Goal: Information Seeking & Learning: Learn about a topic

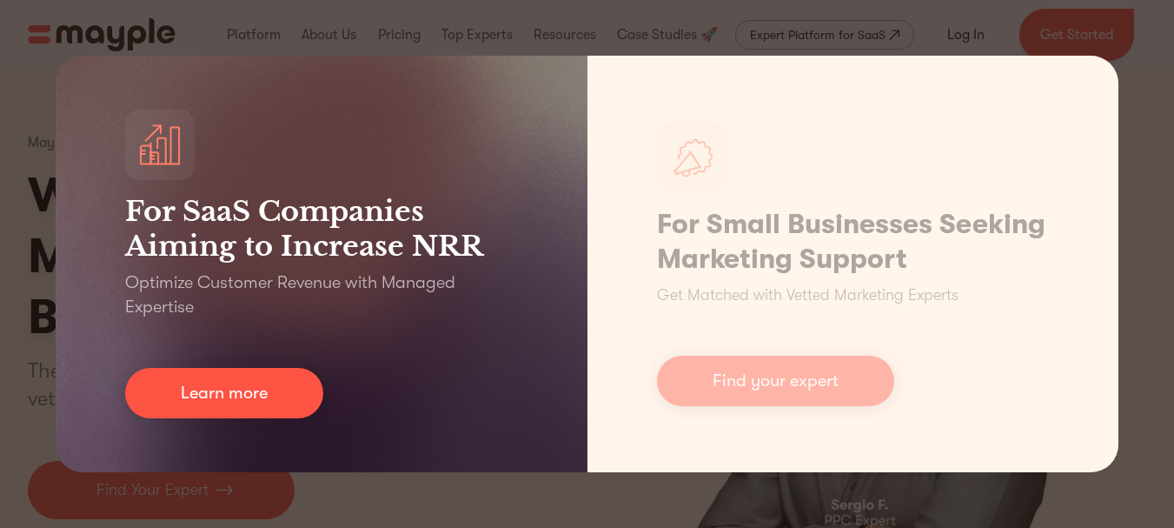
click at [427, 260] on h3 "For SaaS Companies Aiming to Increase NRR" at bounding box center [321, 229] width 393 height 70
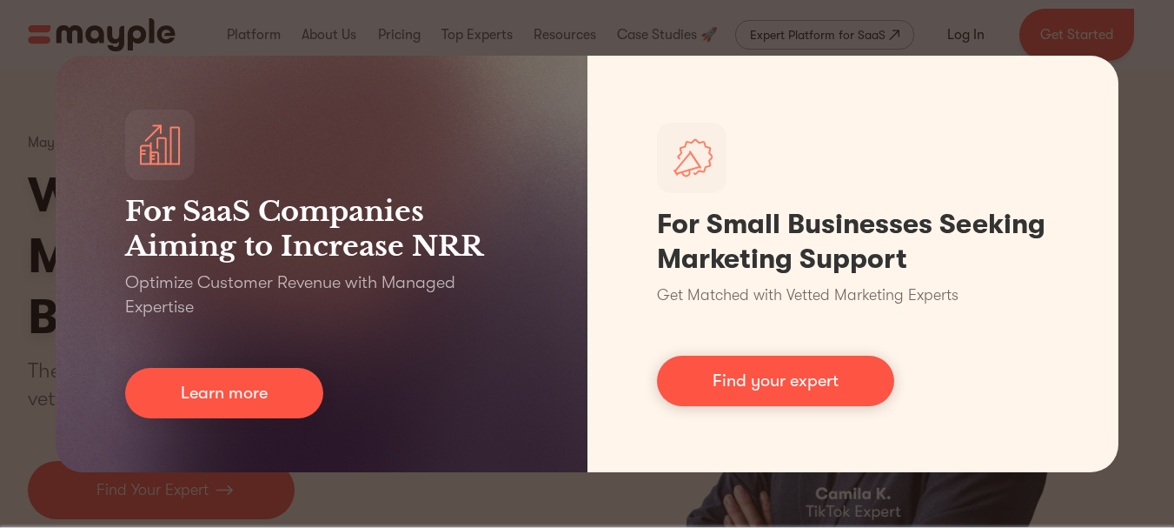
click at [1105, 44] on div "For SaaS Companies Aiming to Increase NRR Optimize Customer Revenue with Manage…" at bounding box center [587, 264] width 1174 height 528
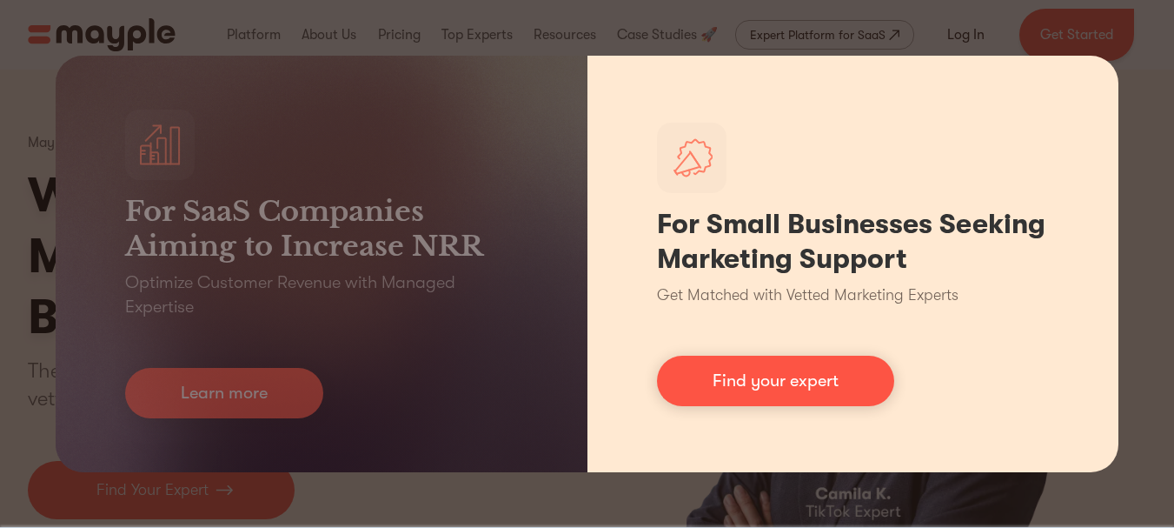
click at [1085, 73] on div "For Small Businesses Seeking Marketing Support Get Matched with Vetted Marketin…" at bounding box center [854, 264] width 532 height 416
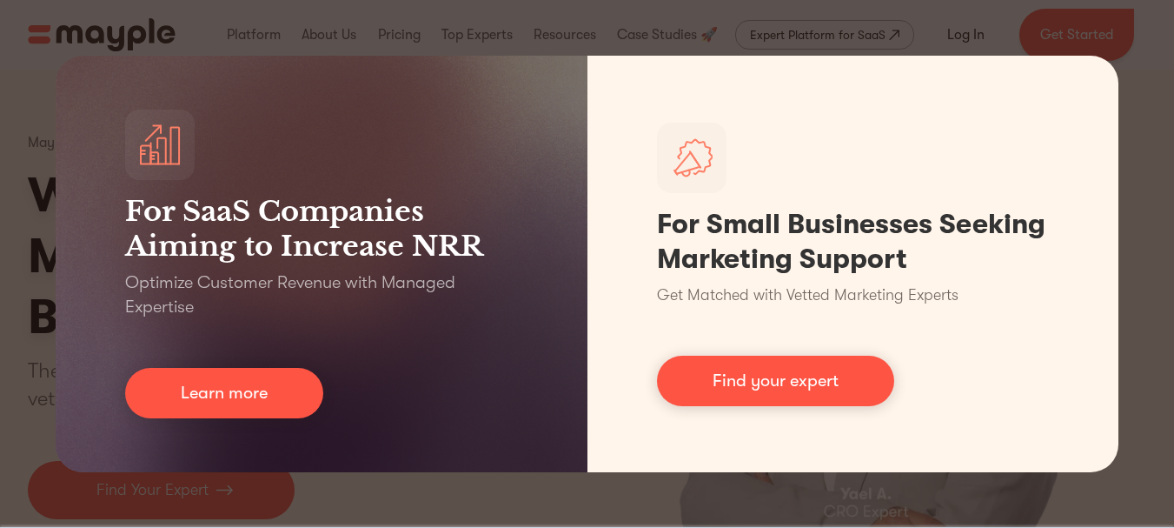
click at [37, 78] on div "For SaaS Companies Aiming to Increase NRR Optimize Customer Revenue with Manage…" at bounding box center [587, 264] width 1174 height 528
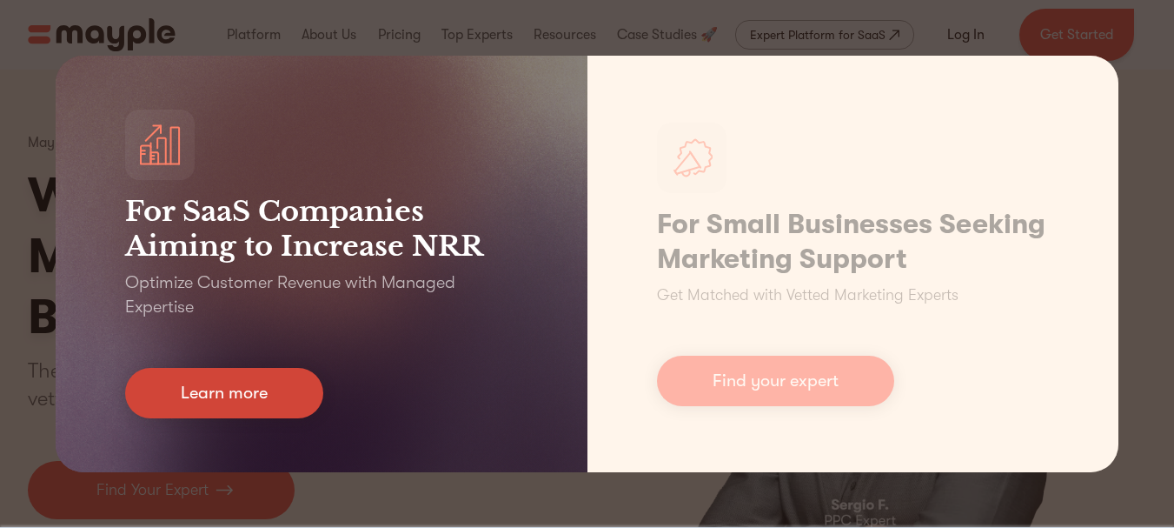
click at [237, 402] on link "Learn more" at bounding box center [224, 393] width 198 height 50
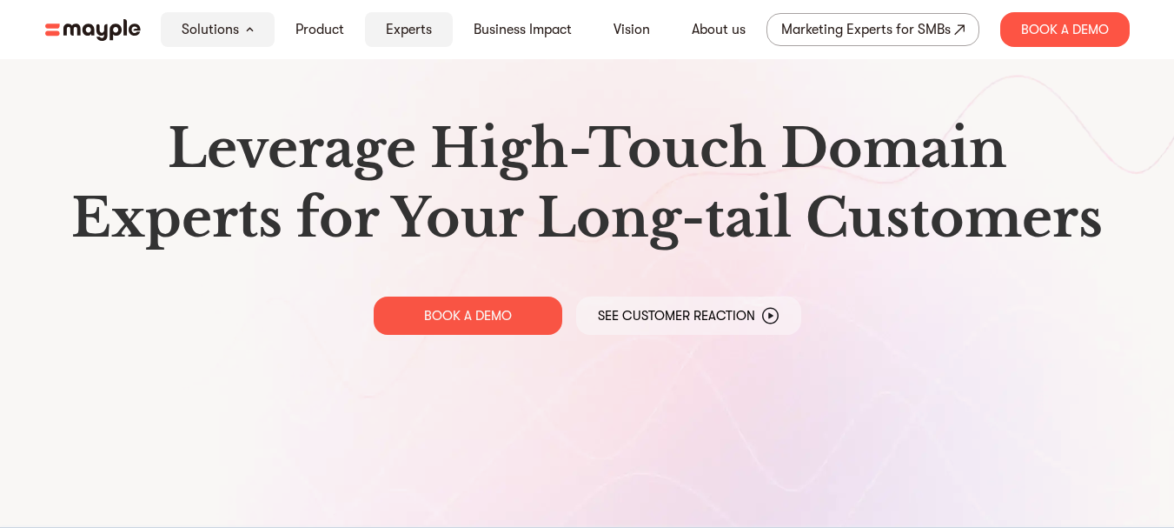
click at [406, 29] on link "Experts" at bounding box center [409, 29] width 46 height 21
